Goal: Transaction & Acquisition: Purchase product/service

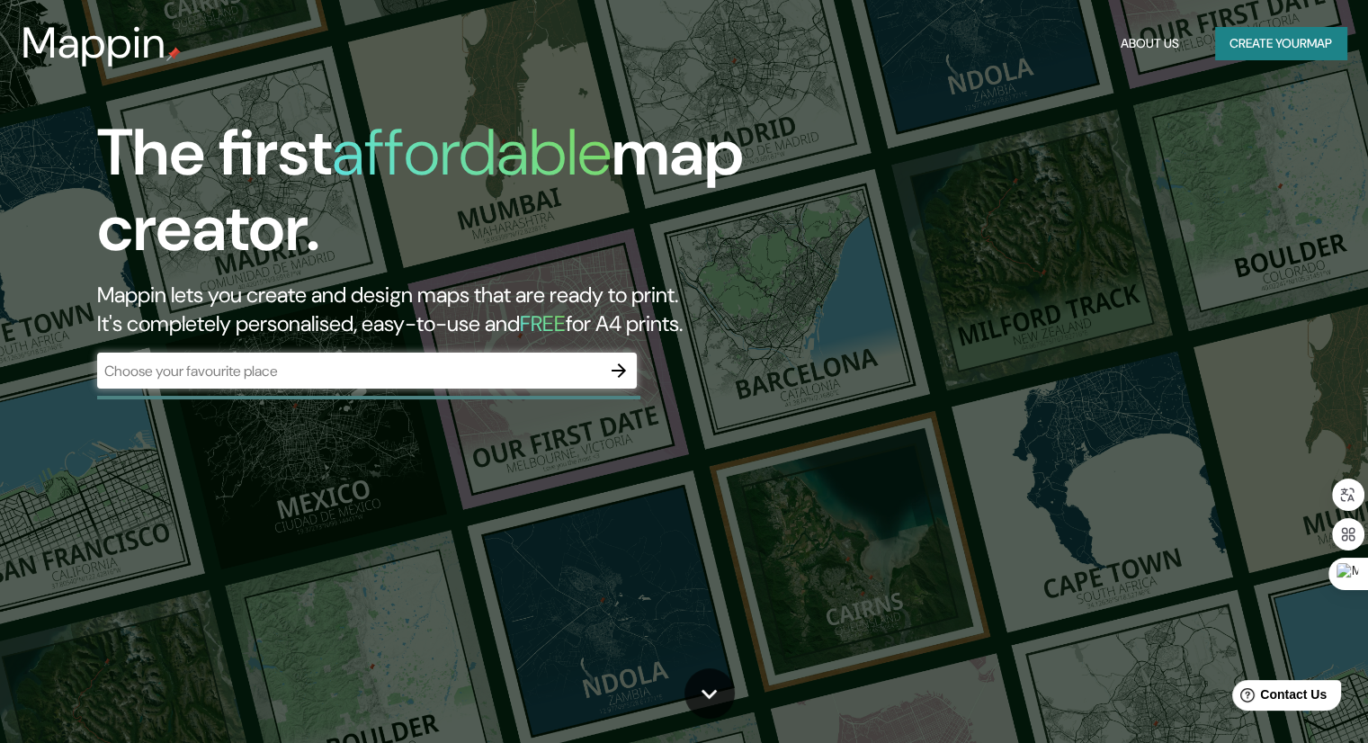
click at [433, 95] on div "The first affordable map creator. Mappin lets you create and design maps that a…" at bounding box center [684, 371] width 1368 height 743
click at [1277, 40] on button "Create your map" at bounding box center [1280, 43] width 131 height 33
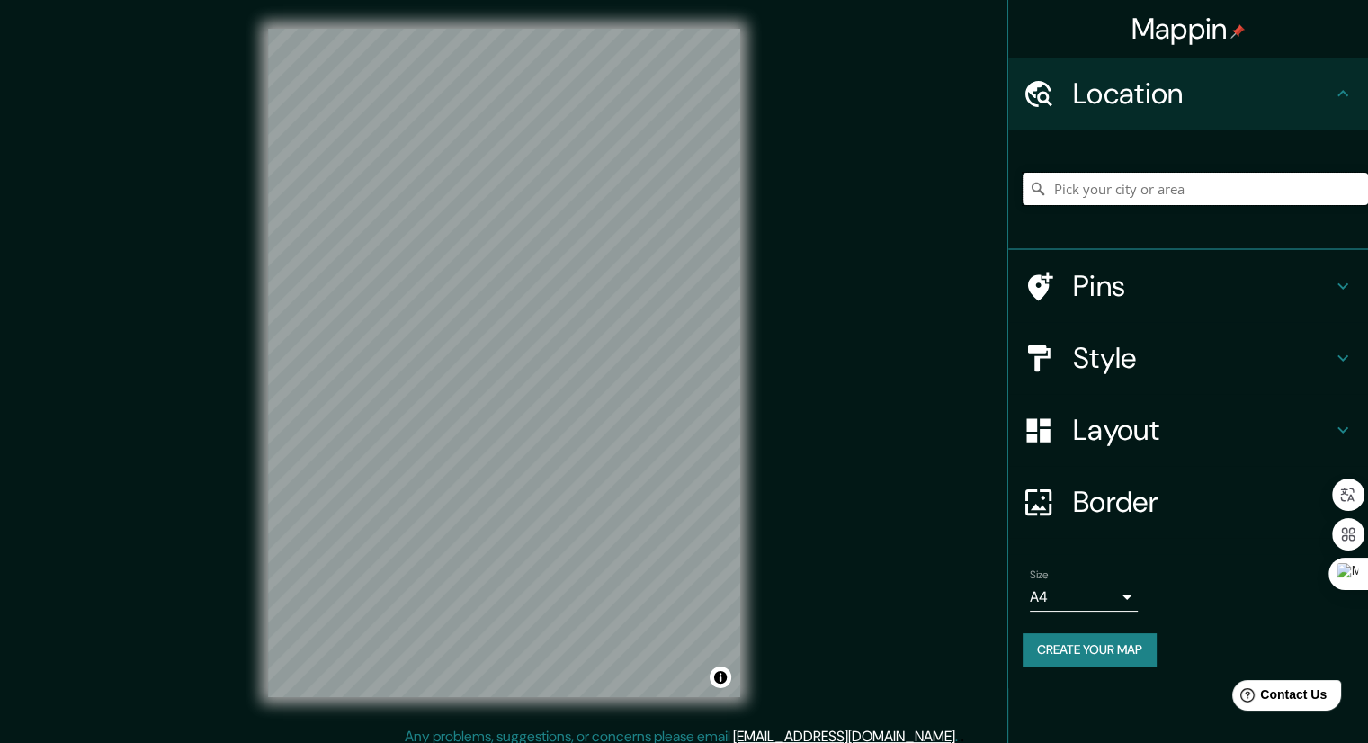
click at [1151, 188] on input "Pick your city or area" at bounding box center [1194, 189] width 345 height 32
paste input "18.444802781852708, -69.26330291421182"
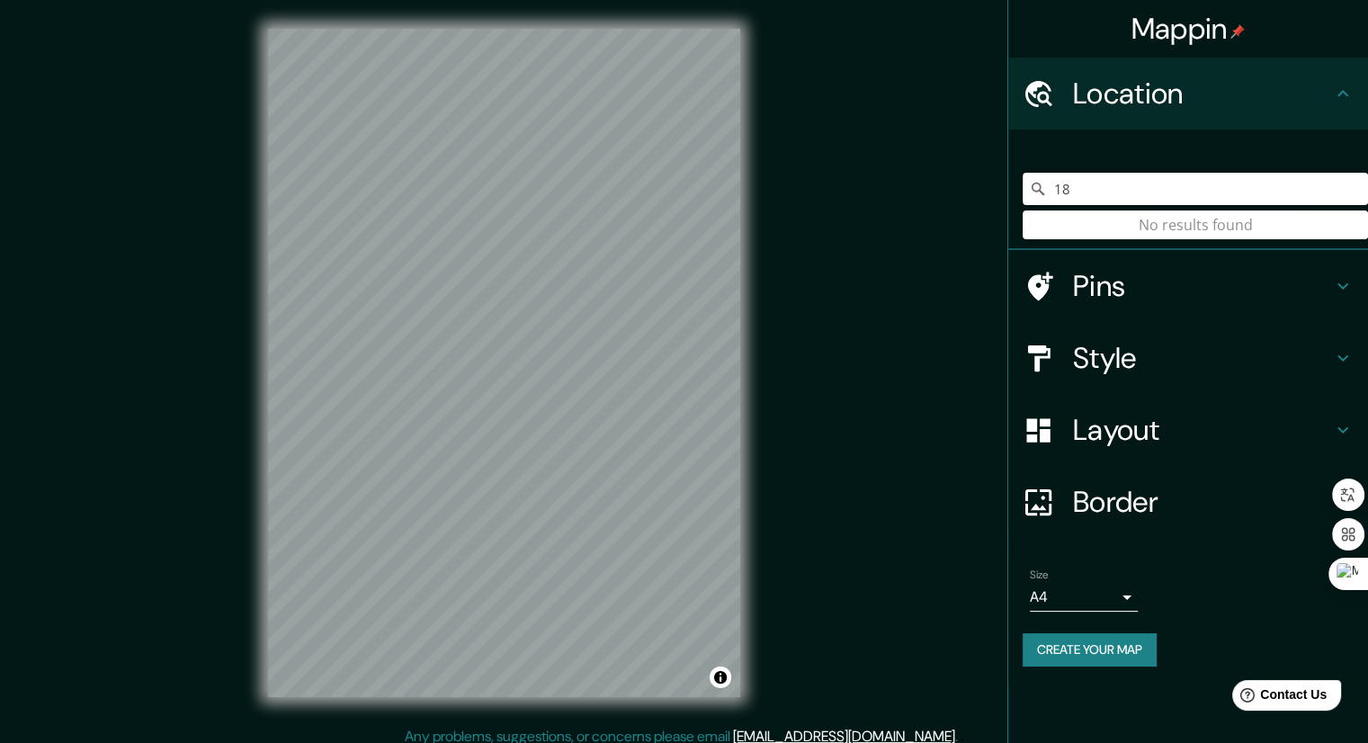
type input "1"
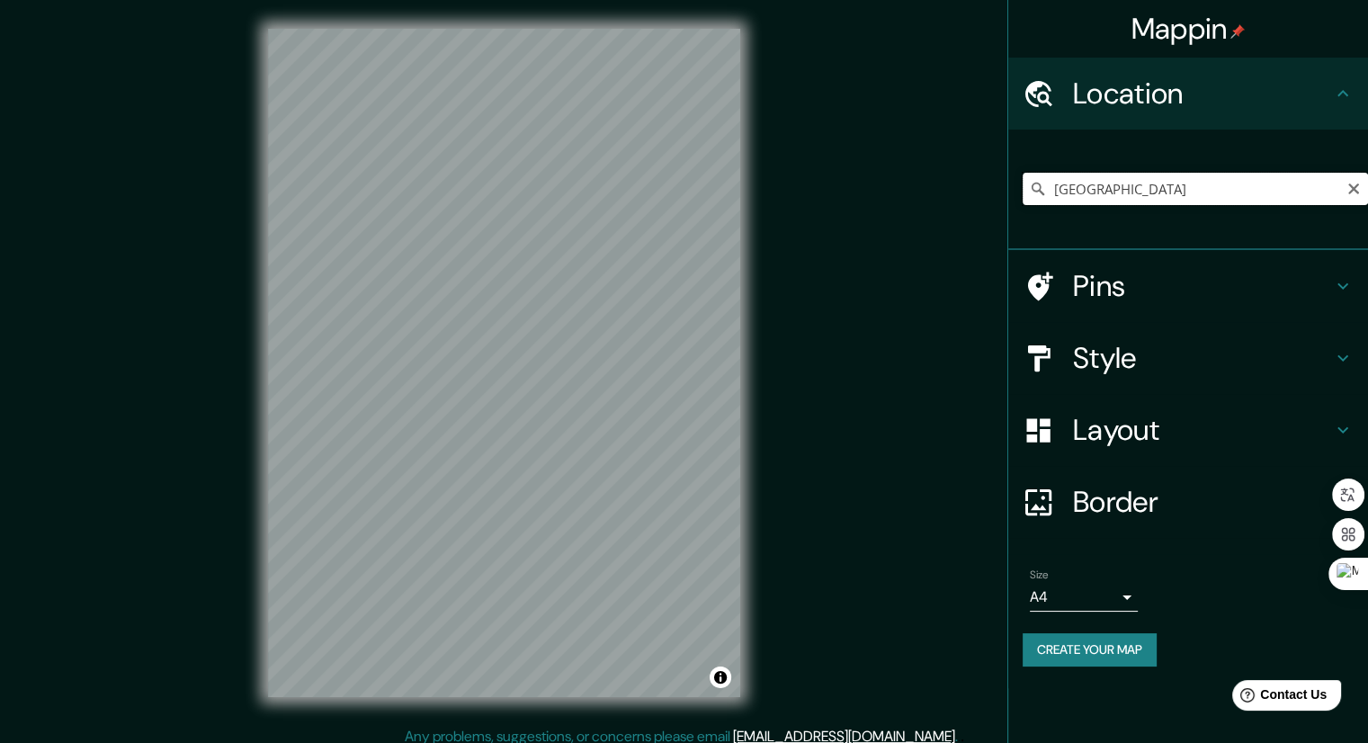
click at [1229, 190] on input "República Dominicana" at bounding box center [1194, 189] width 345 height 32
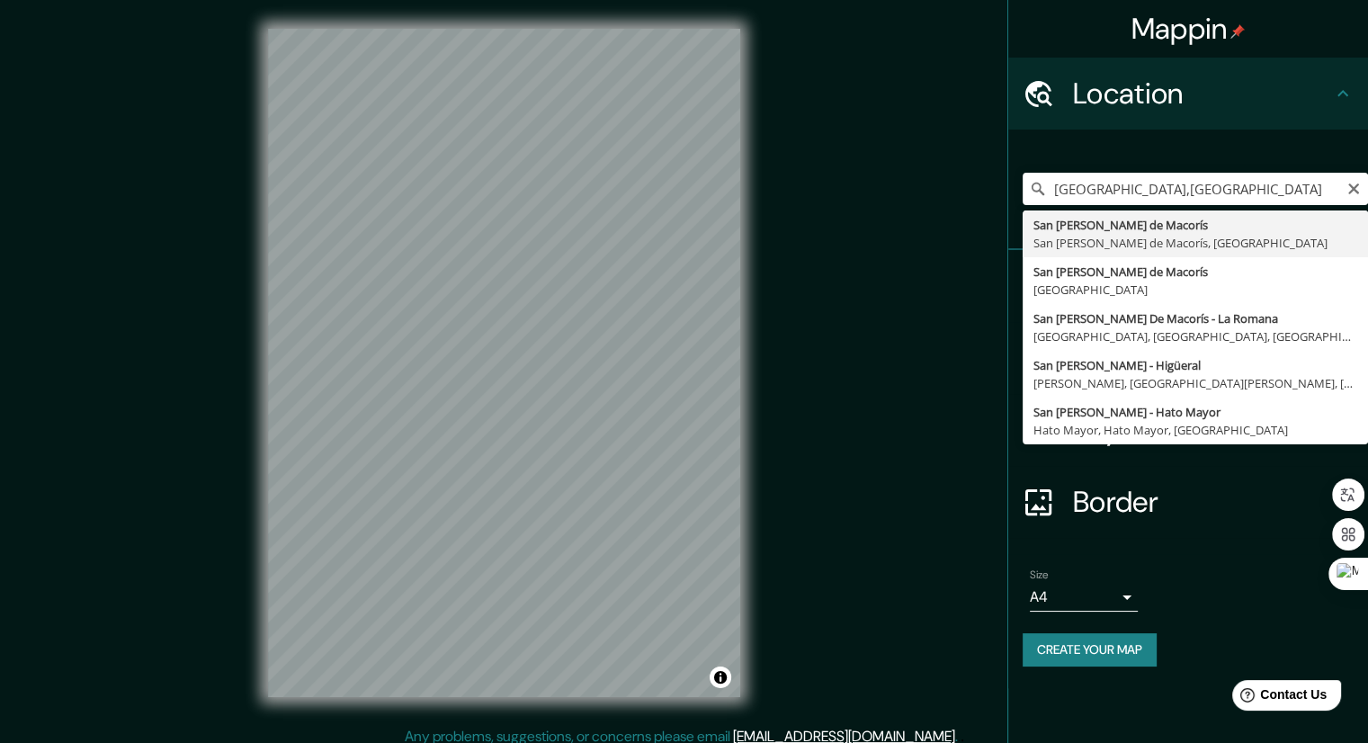
type input "San Pedro de Macorís, San Pedro de Macorís, República Dominicana"
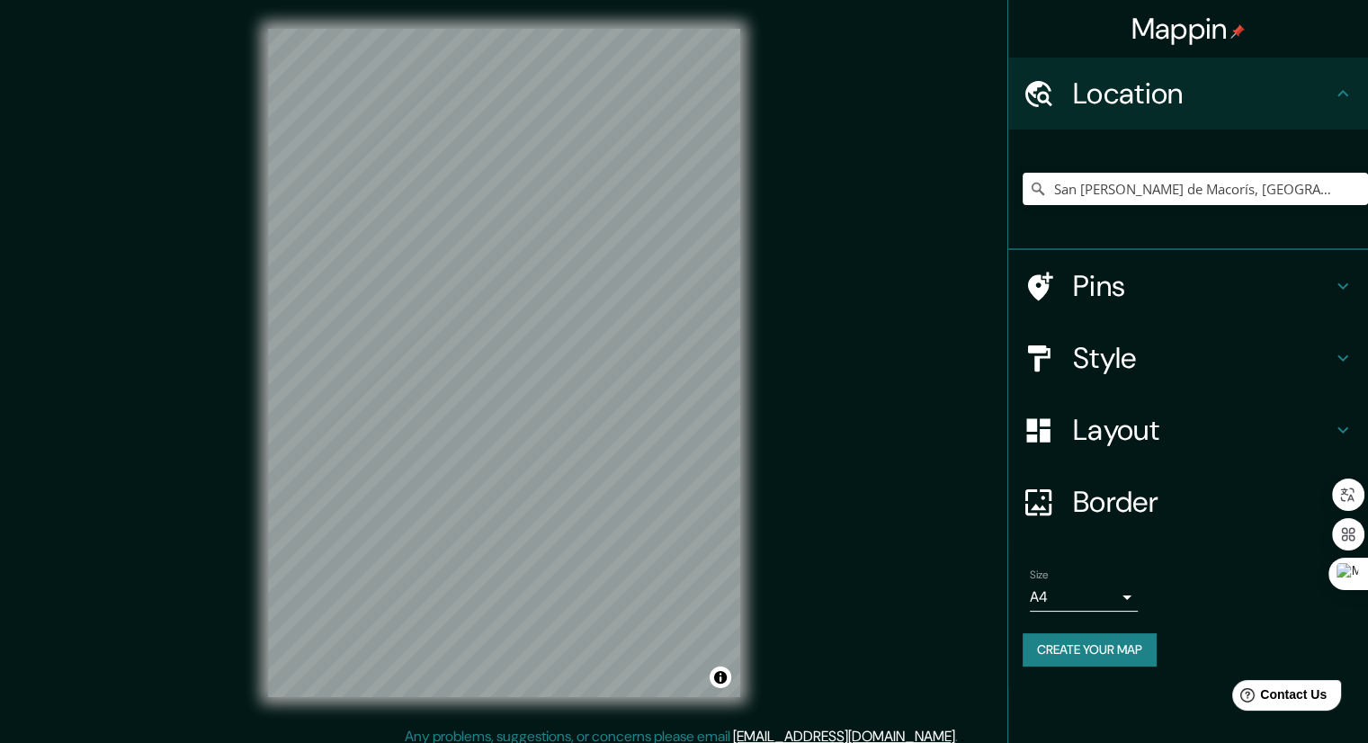
click at [784, 360] on div "Mappin Location San Pedro de Macorís, San Pedro de Macorís, República Dominican…" at bounding box center [684, 377] width 1368 height 754
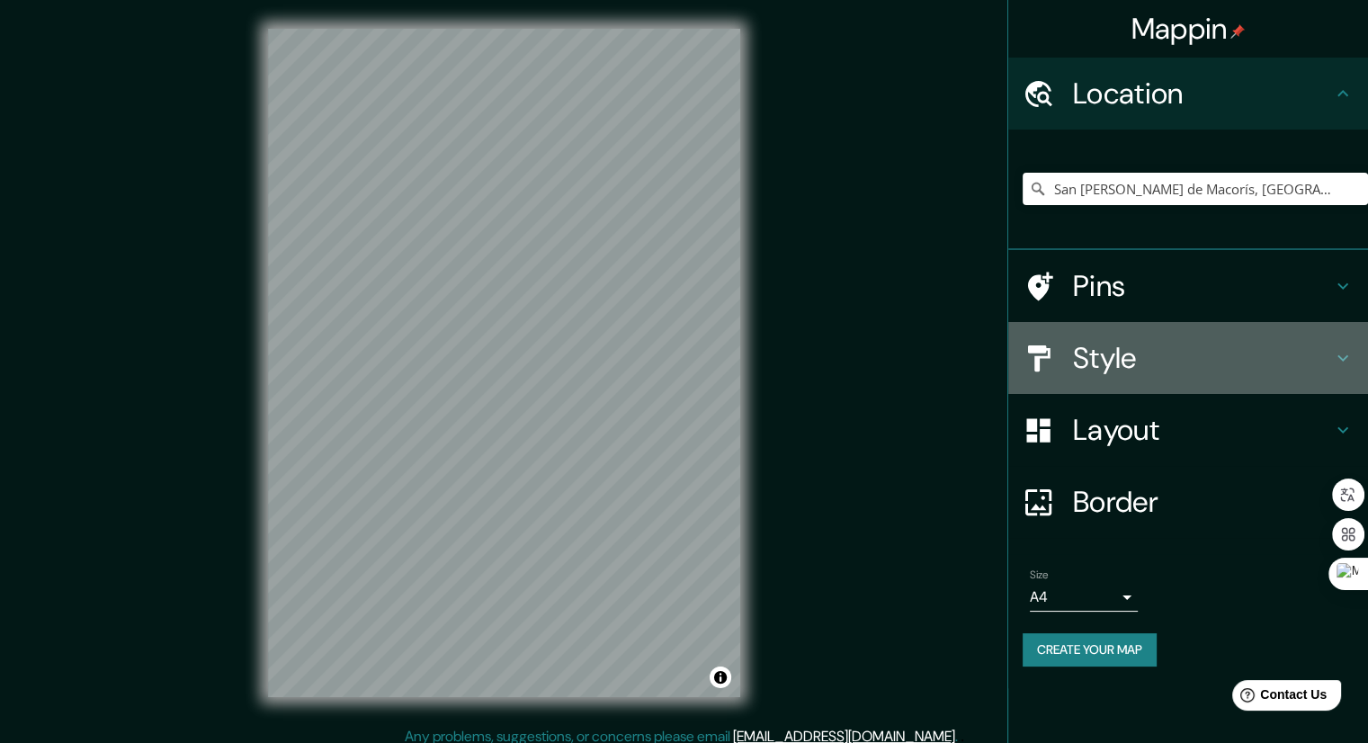
click at [1091, 361] on h4 "Style" at bounding box center [1202, 358] width 259 height 36
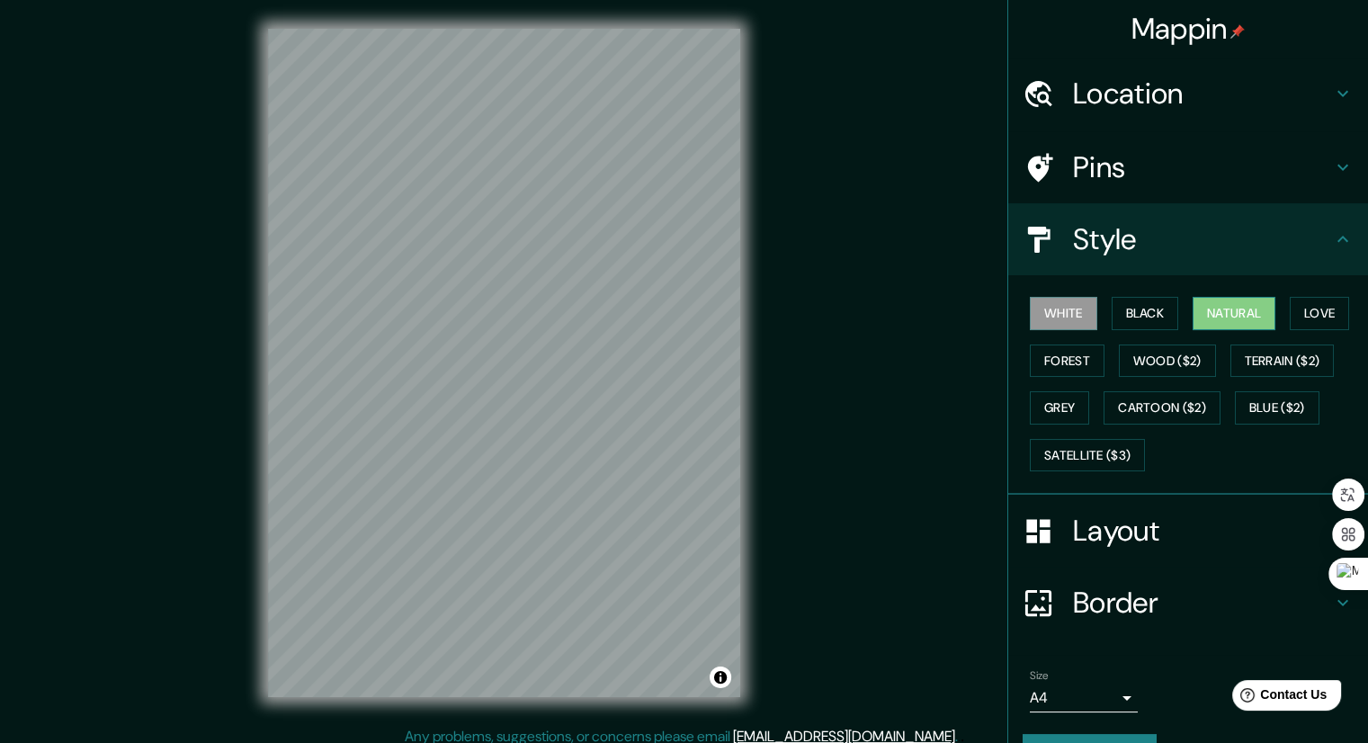
click at [1220, 307] on button "Natural" at bounding box center [1233, 313] width 83 height 33
click at [1063, 317] on button "White" at bounding box center [1063, 313] width 67 height 33
click at [1123, 310] on button "Black" at bounding box center [1144, 313] width 67 height 33
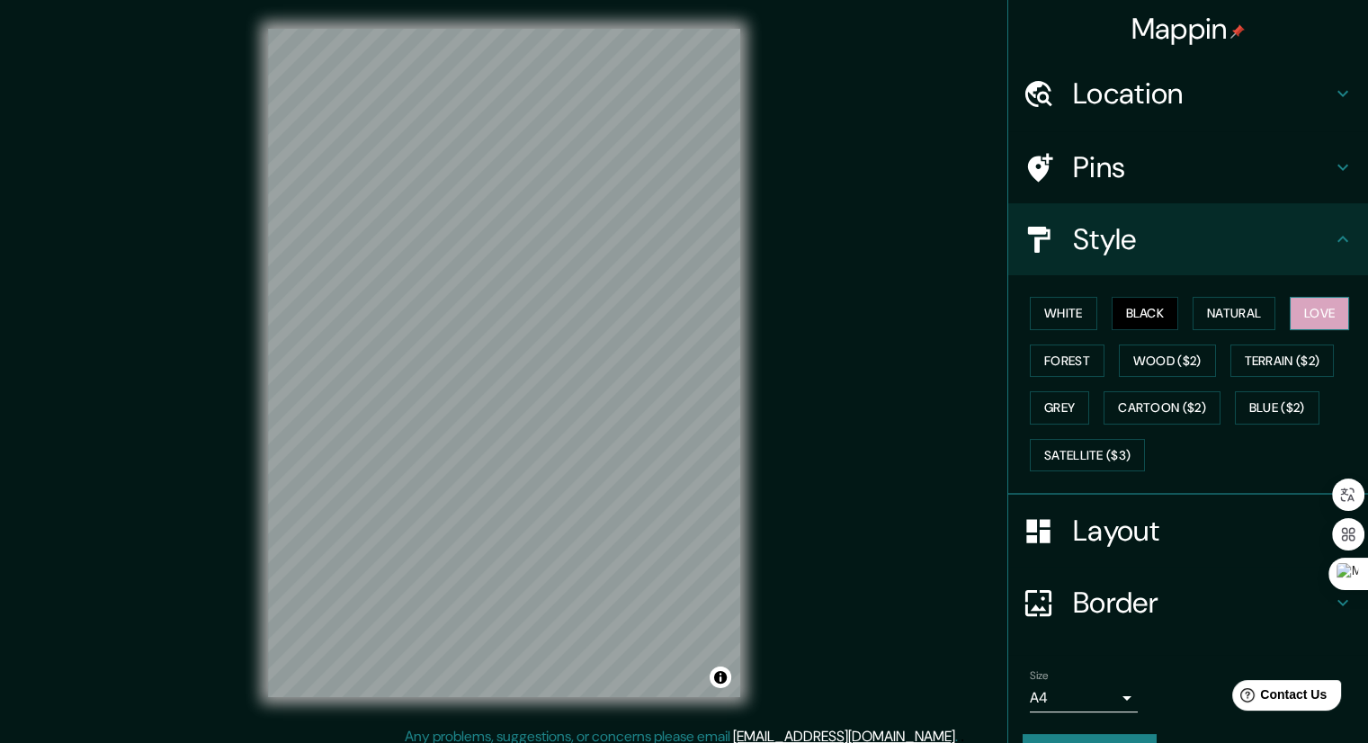
click at [1300, 311] on button "Love" at bounding box center [1318, 313] width 59 height 33
click at [1066, 357] on button "Forest" at bounding box center [1067, 360] width 75 height 33
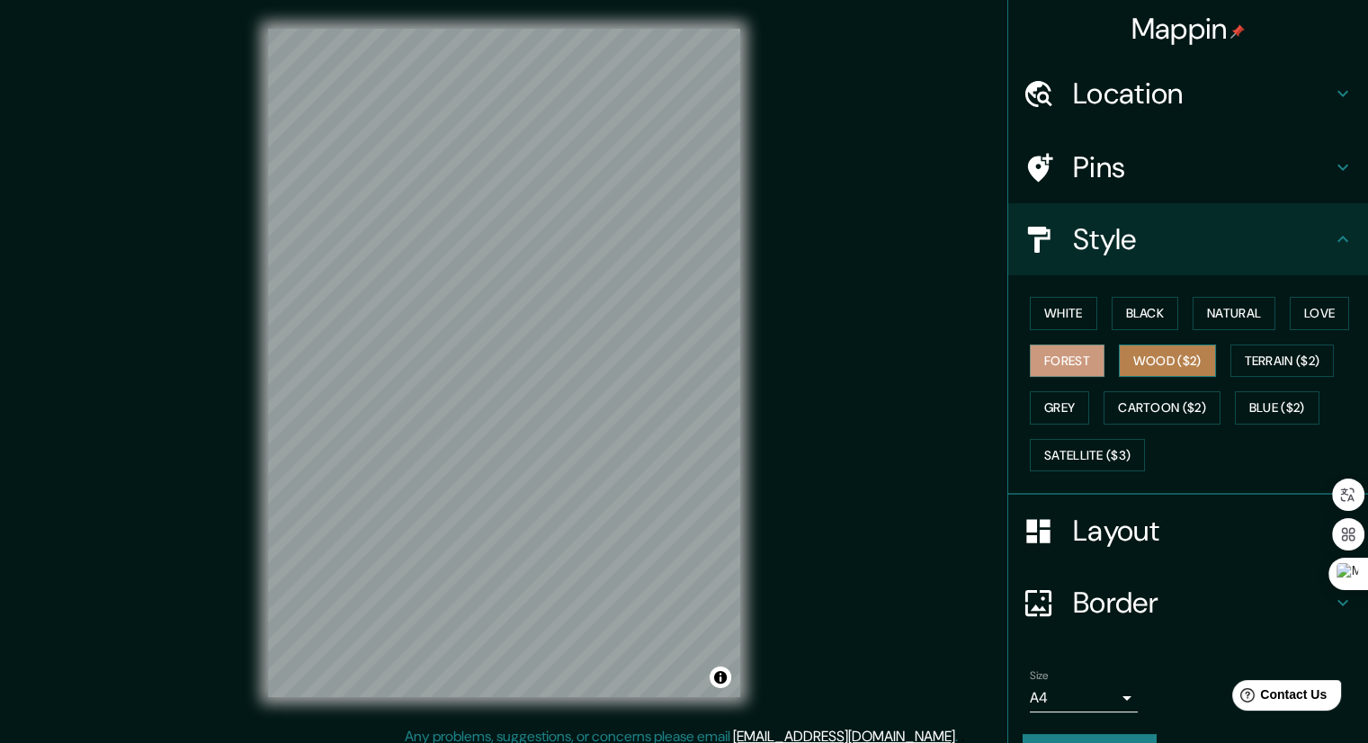
click at [1122, 352] on button "Wood ($2)" at bounding box center [1167, 360] width 97 height 33
click at [1248, 357] on button "Terrain ($2)" at bounding box center [1282, 360] width 104 height 33
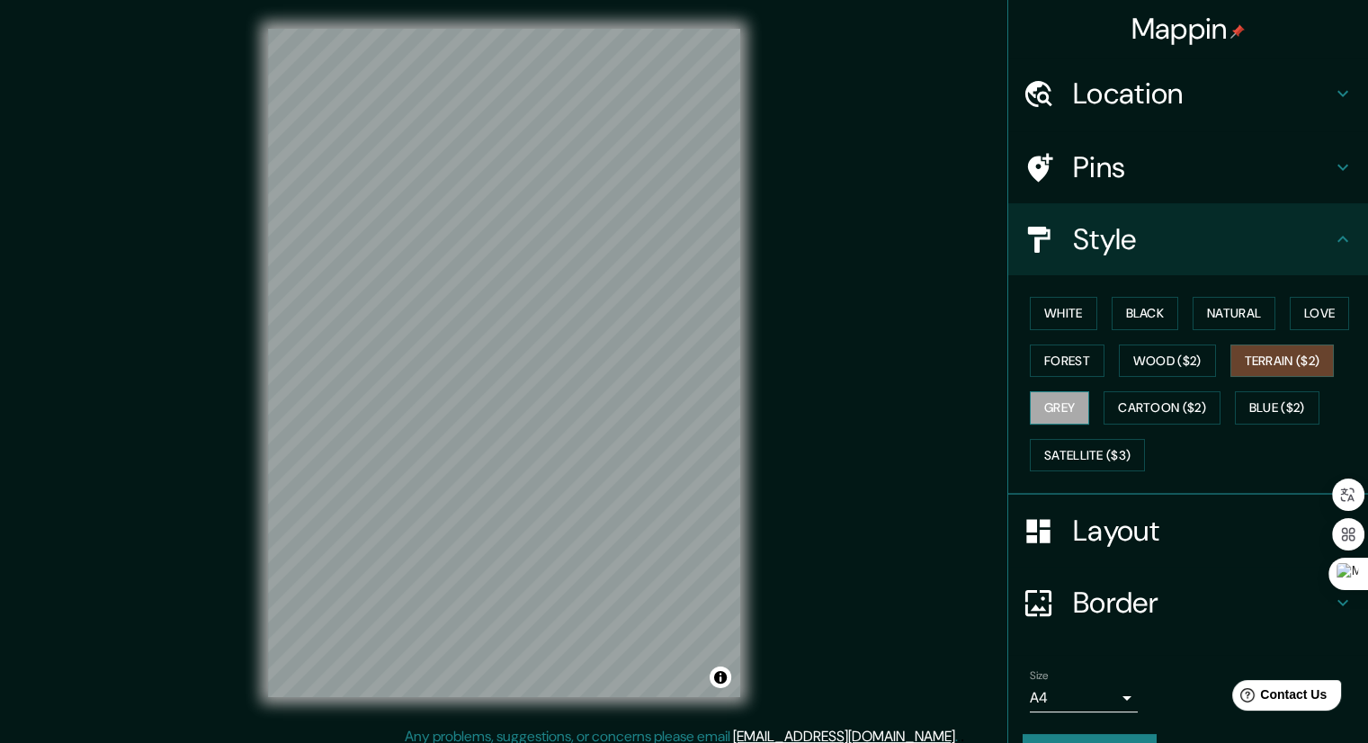
click at [1050, 411] on button "Grey" at bounding box center [1059, 407] width 59 height 33
click at [1113, 404] on button "Cartoon ($2)" at bounding box center [1161, 407] width 117 height 33
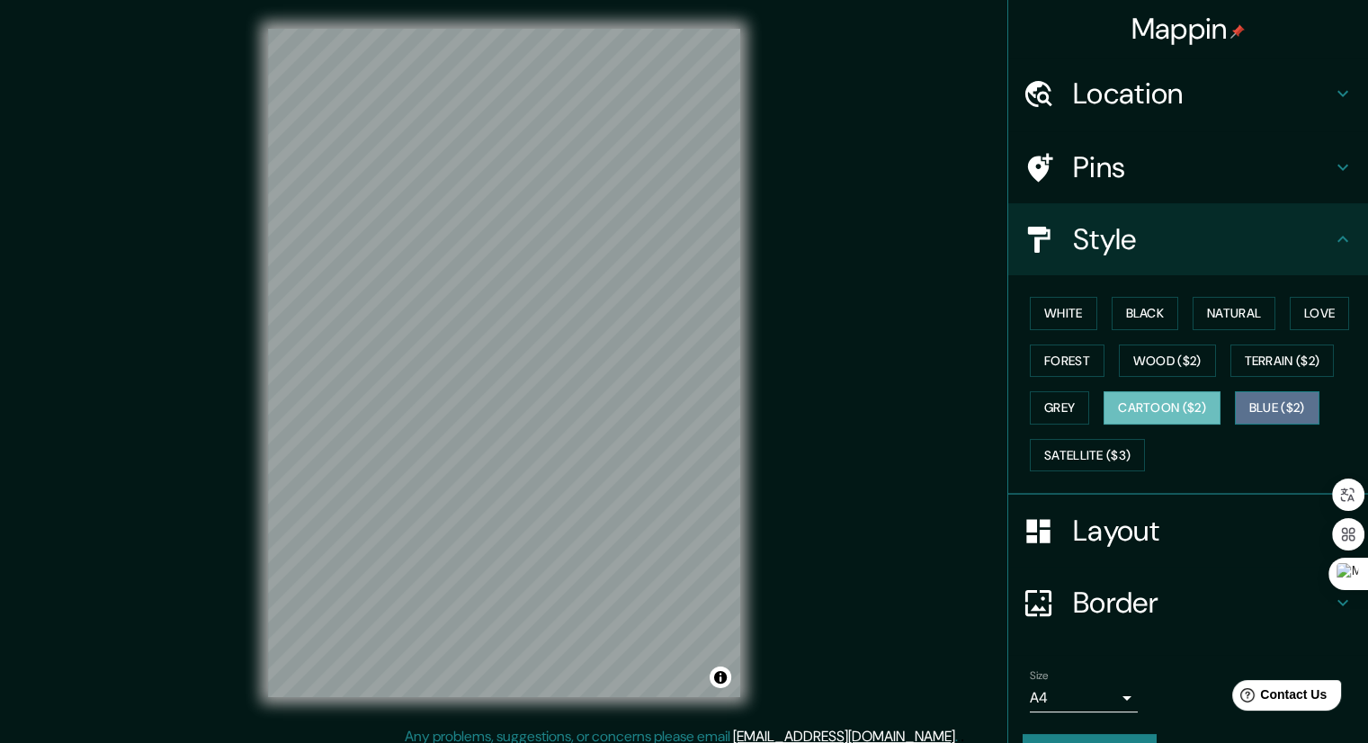
click at [1269, 402] on button "Blue ($2)" at bounding box center [1277, 407] width 85 height 33
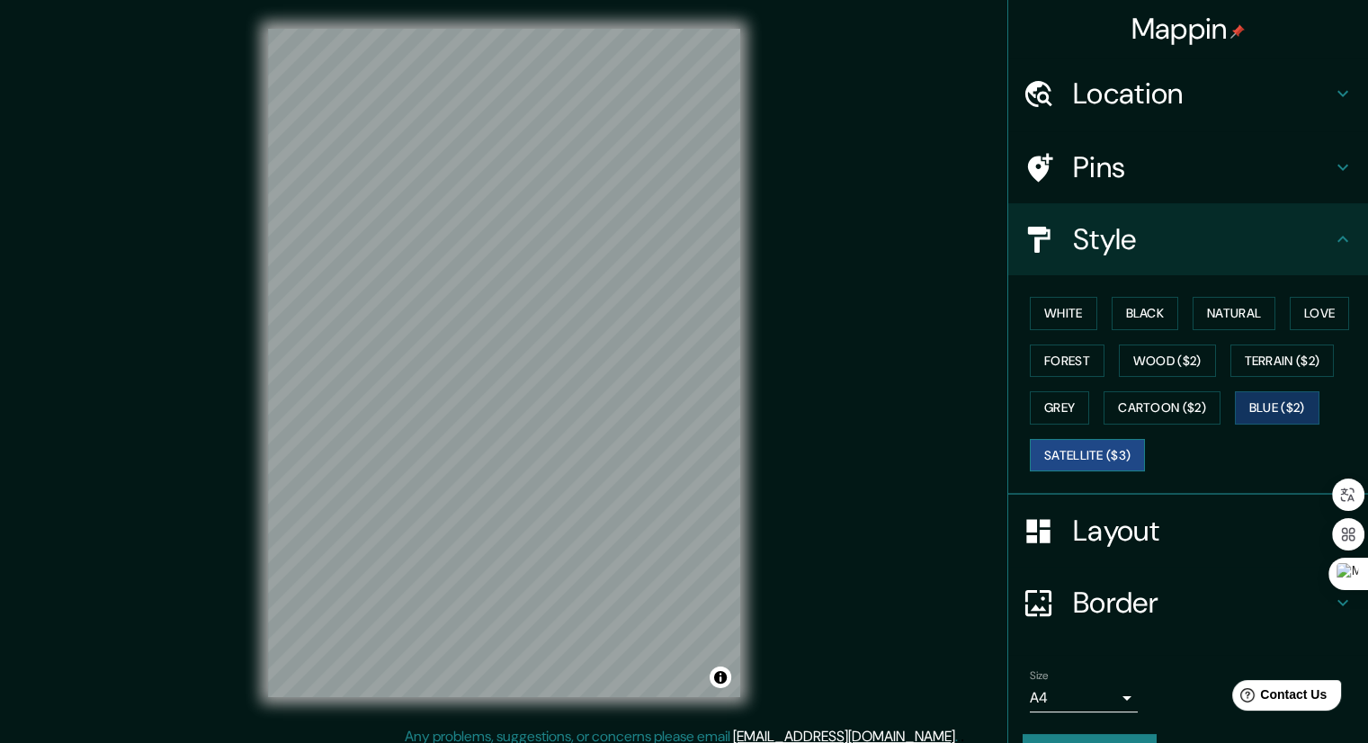
click at [1088, 445] on button "Satellite ($3)" at bounding box center [1087, 455] width 115 height 33
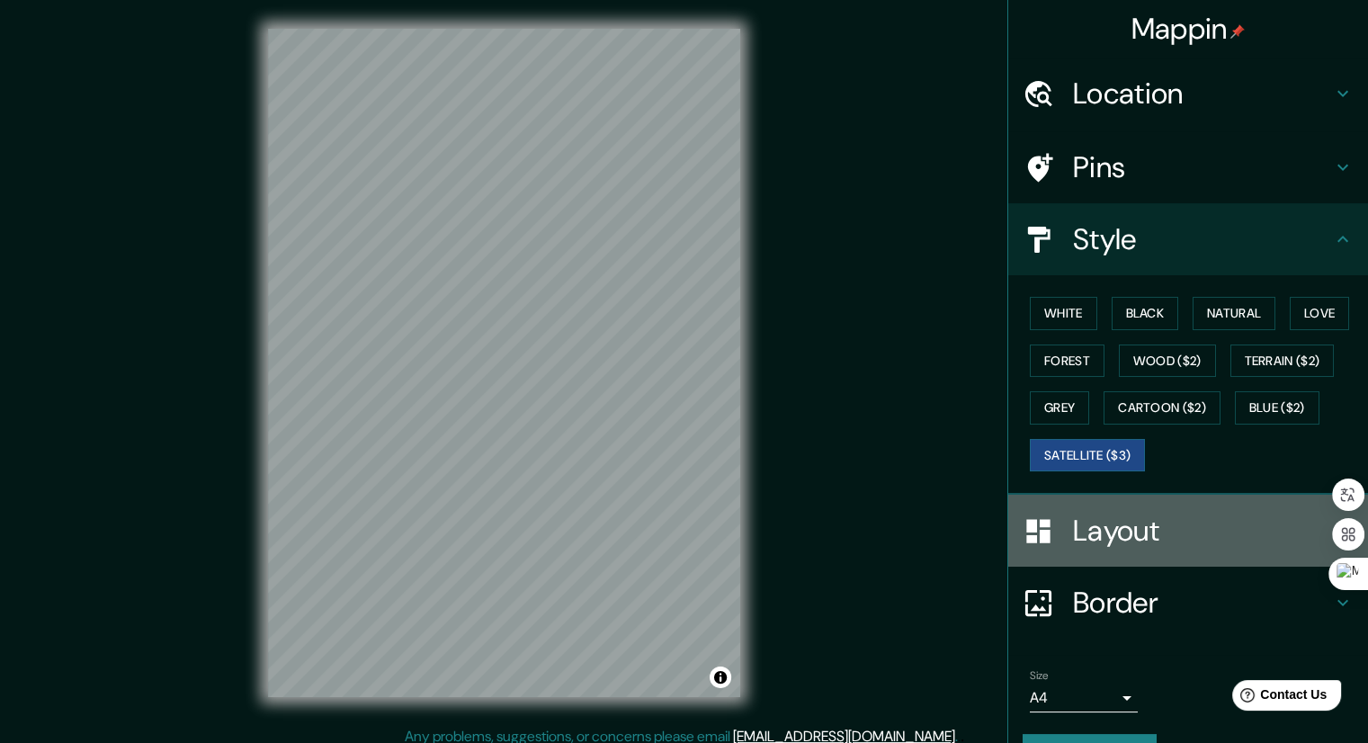
click at [1073, 530] on h4 "Layout" at bounding box center [1202, 531] width 259 height 36
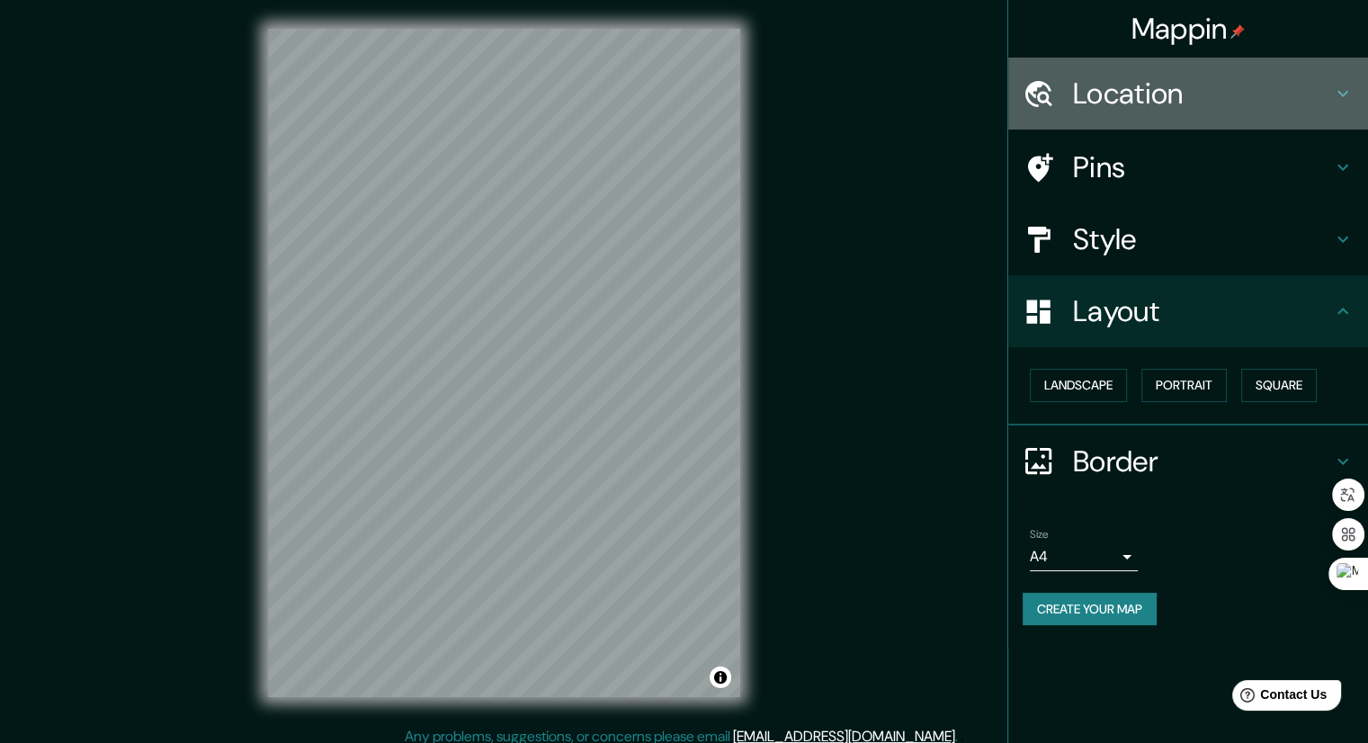
click at [1176, 98] on h4 "Location" at bounding box center [1202, 94] width 259 height 36
